Goal: Communication & Community: Share content

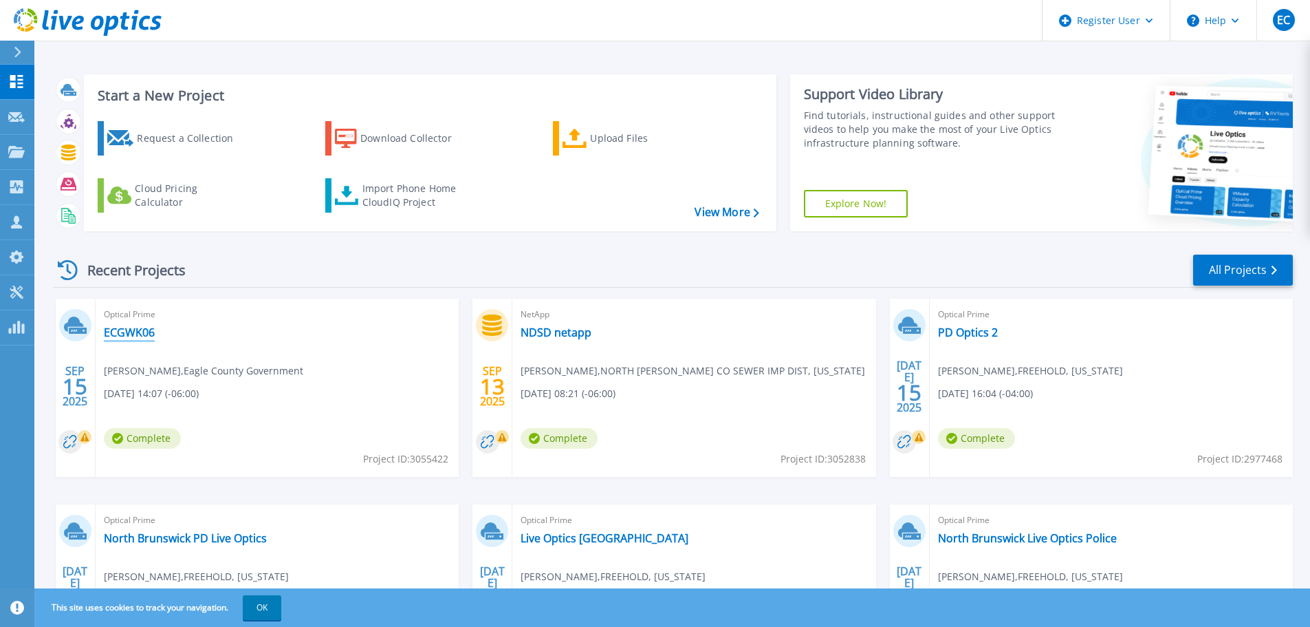
click at [141, 329] on link "ECGWK06" at bounding box center [129, 332] width 51 height 14
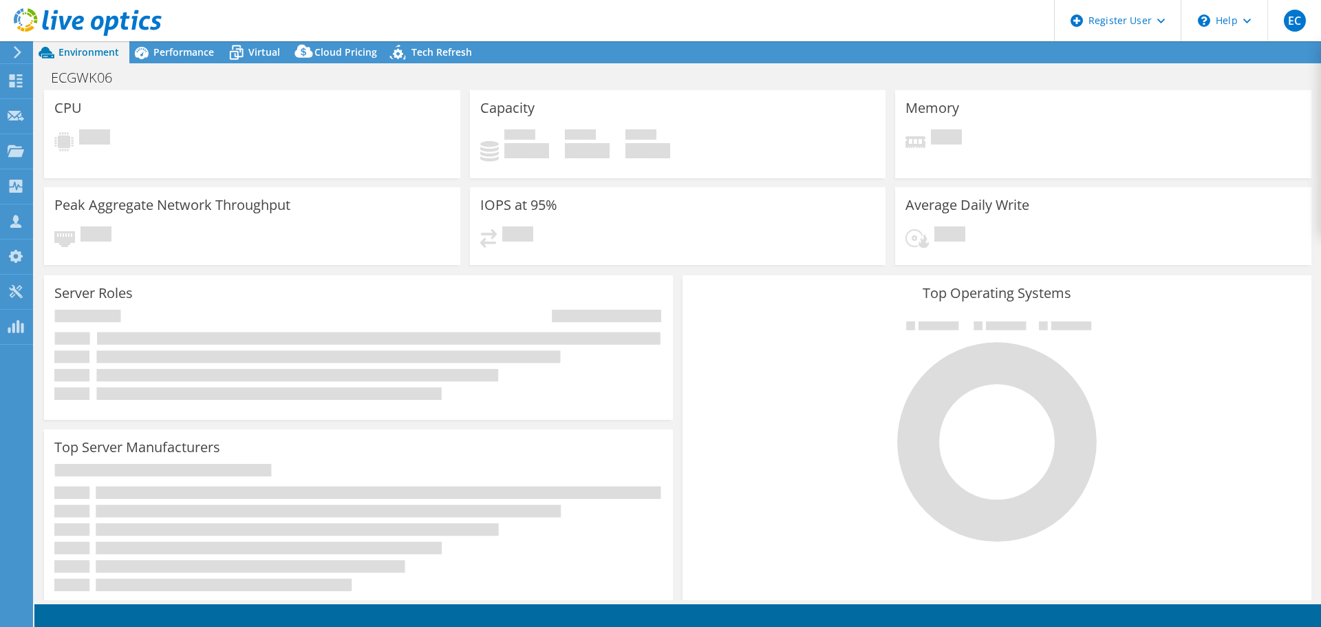
select select "USD"
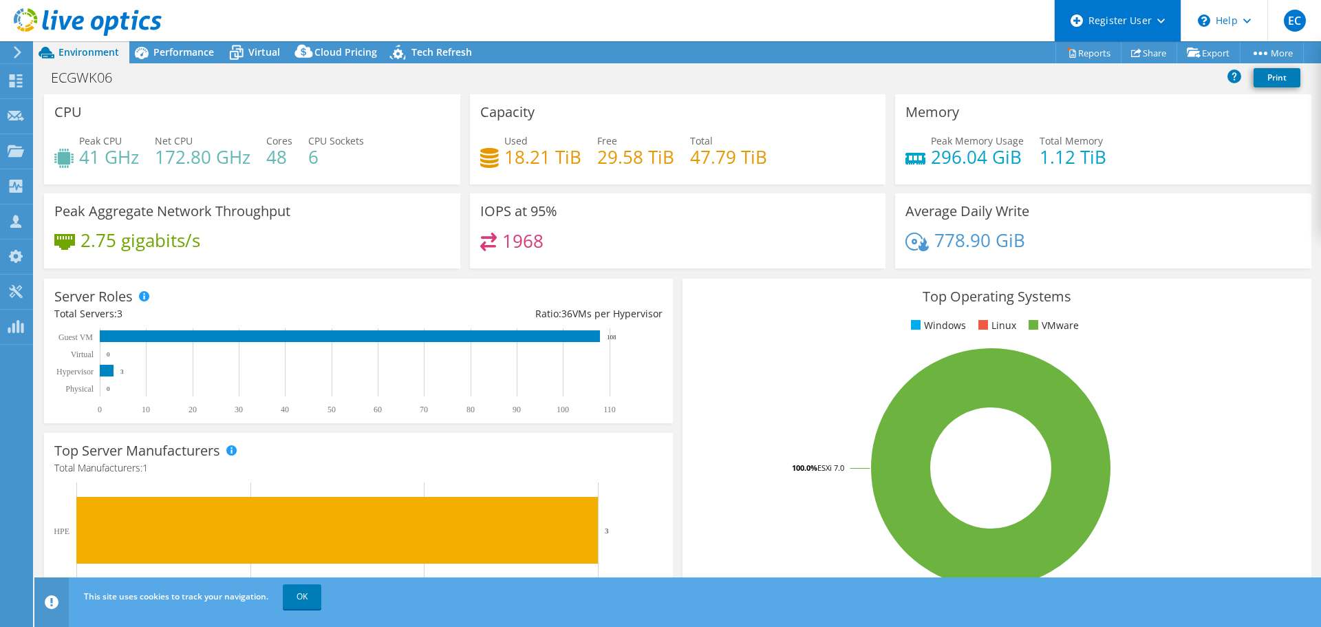
click at [1157, 22] on icon at bounding box center [1161, 21] width 8 height 5
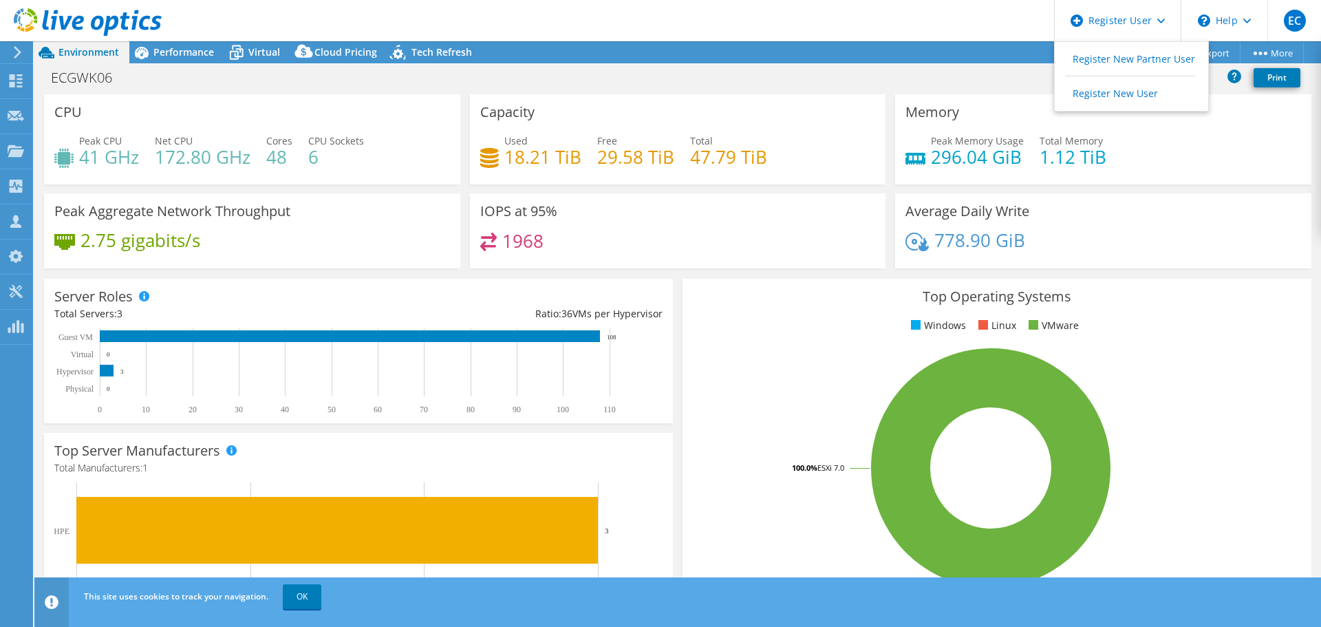
click at [903, 85] on div "ECGWK06 Print" at bounding box center [677, 77] width 1286 height 25
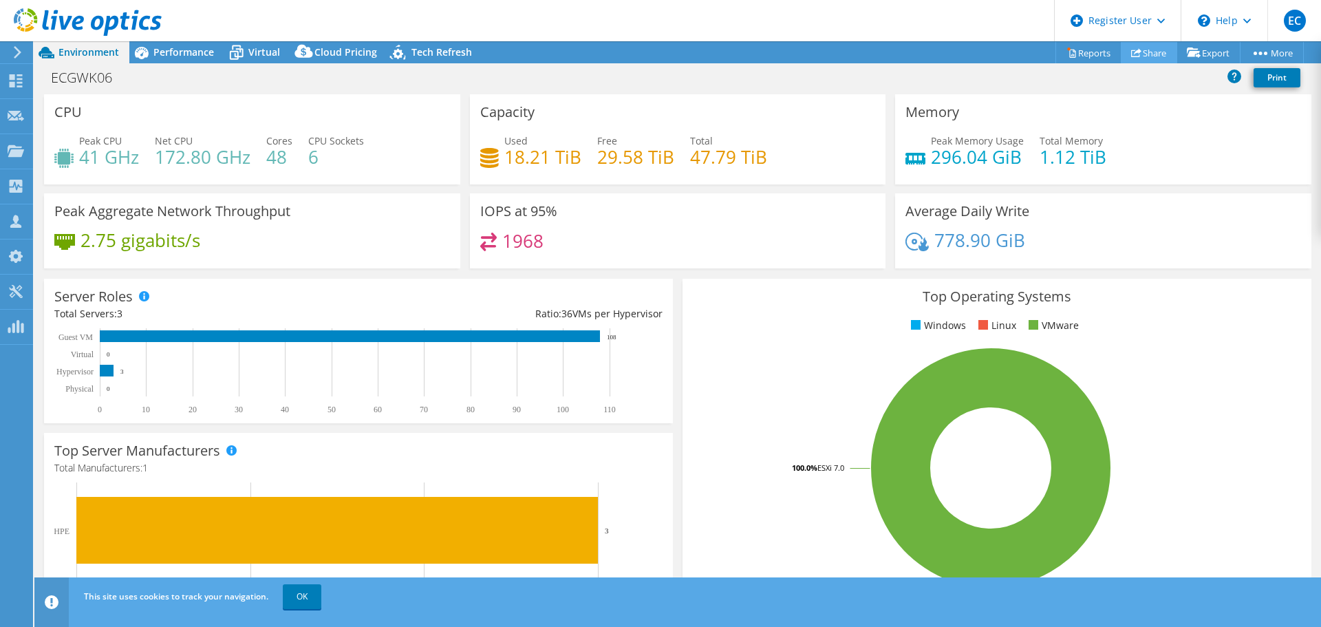
click at [1138, 50] on link "Share" at bounding box center [1149, 52] width 56 height 21
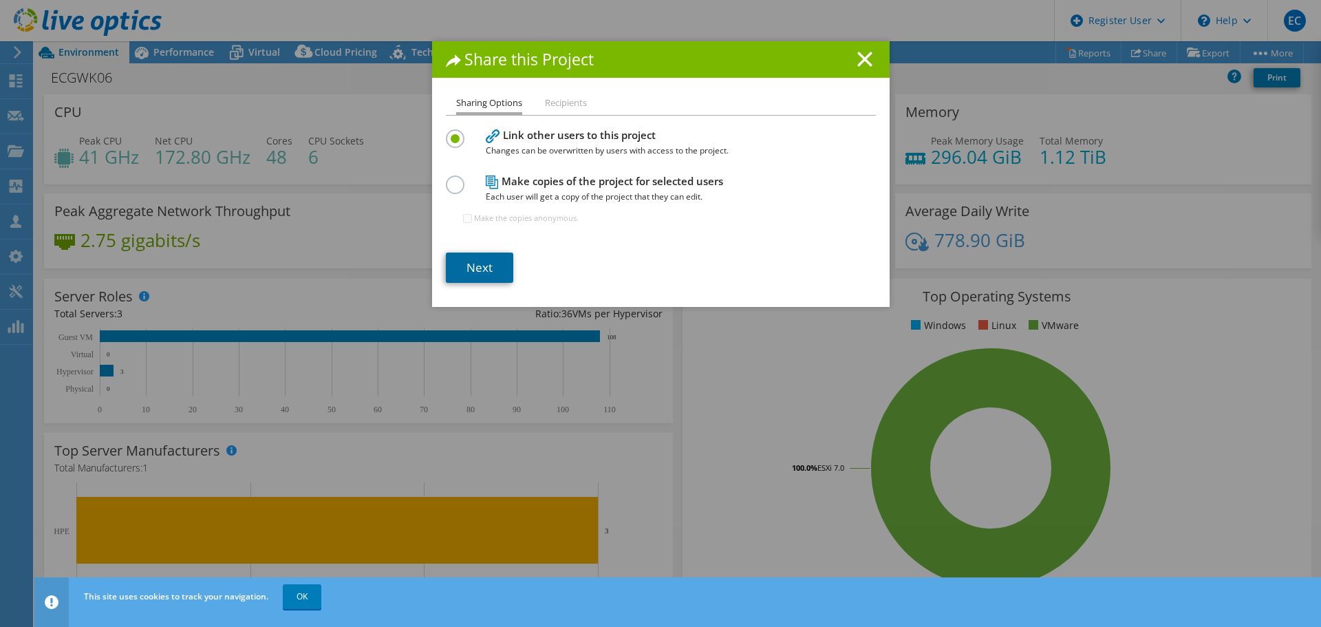
click at [473, 264] on link "Next" at bounding box center [479, 267] width 67 height 30
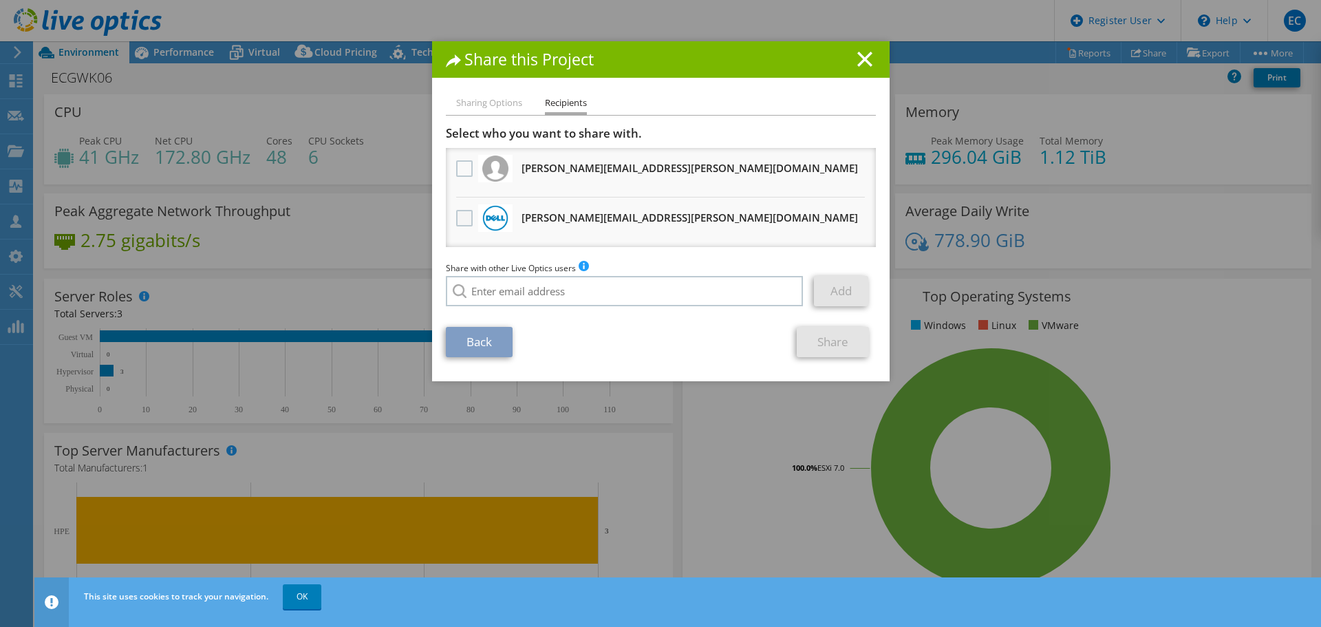
click at [457, 224] on label at bounding box center [466, 218] width 20 height 17
click at [0, 0] on input "checkbox" at bounding box center [0, 0] width 0 height 0
click at [830, 341] on link "Share" at bounding box center [833, 342] width 72 height 30
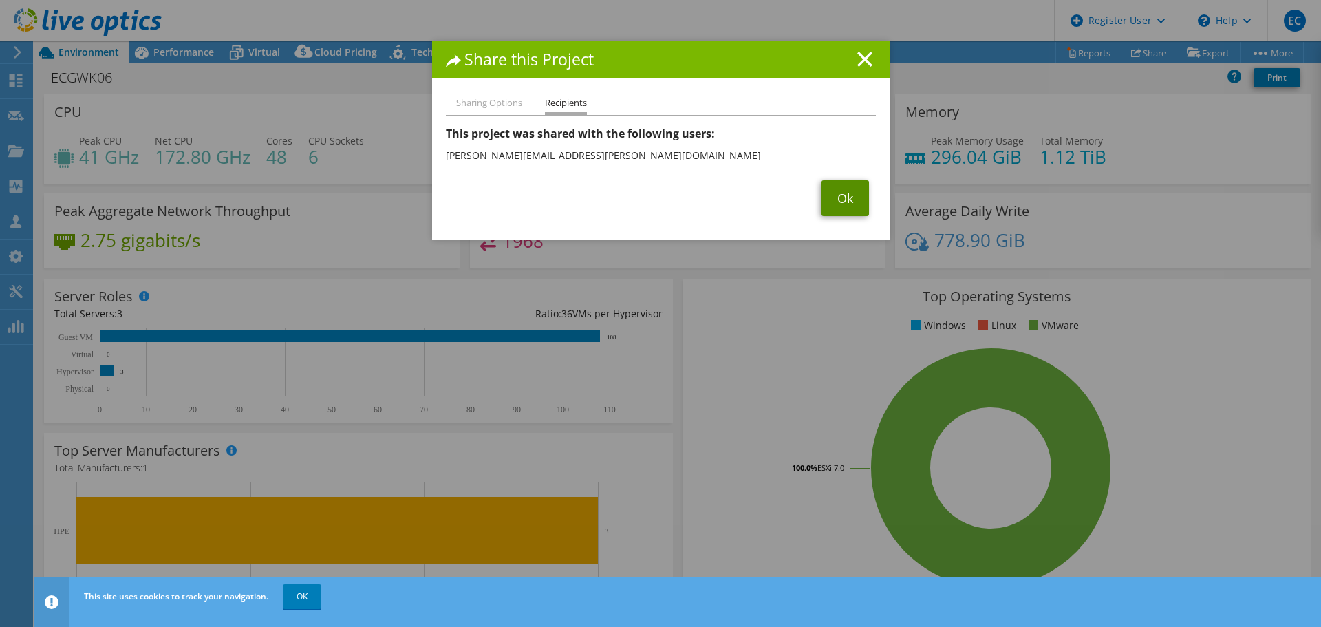
click at [840, 201] on link "Ok" at bounding box center [844, 198] width 47 height 36
